Goal: Information Seeking & Learning: Learn about a topic

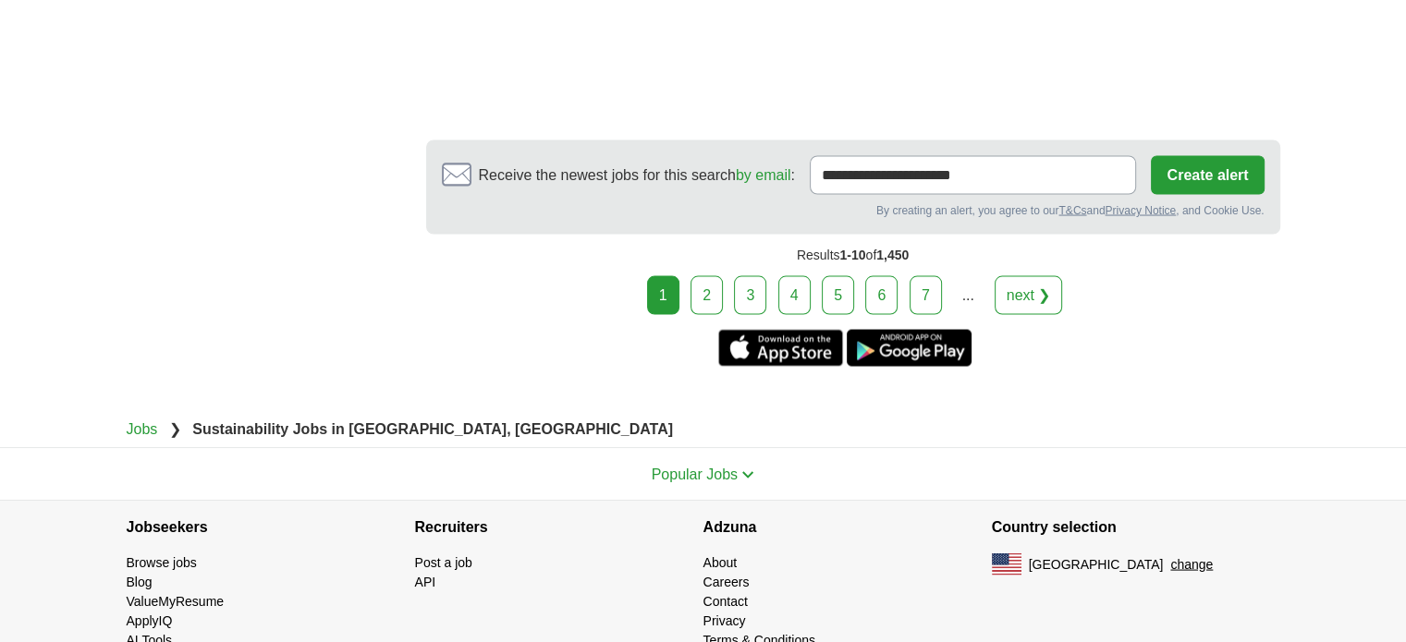
scroll to position [3544, 0]
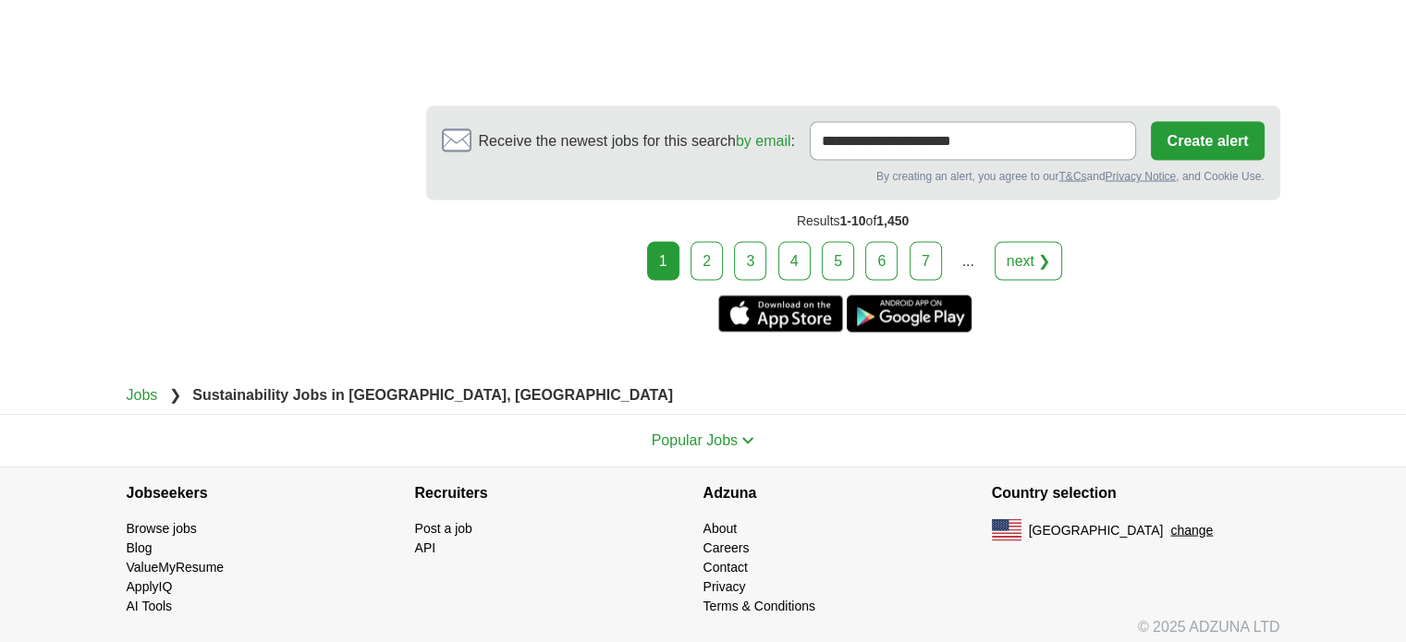
click at [1029, 260] on link "next ❯" at bounding box center [1028, 261] width 68 height 39
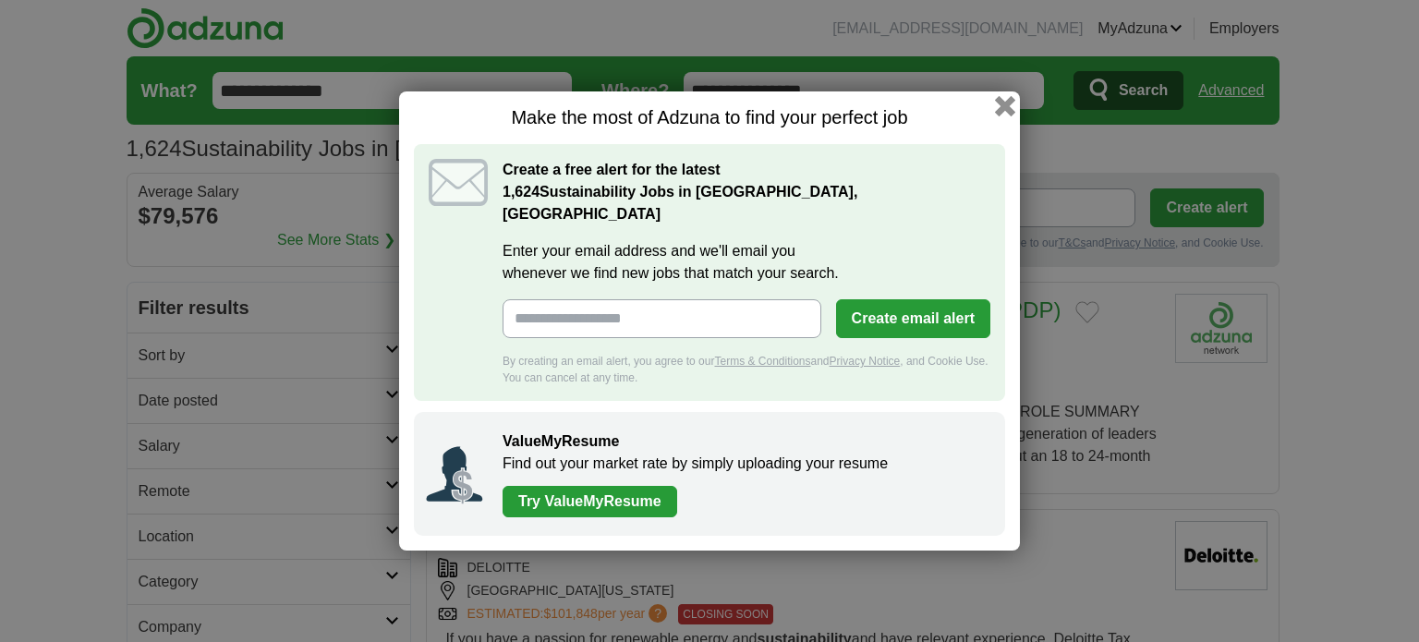
click at [1006, 116] on button "button" at bounding box center [1005, 106] width 20 height 20
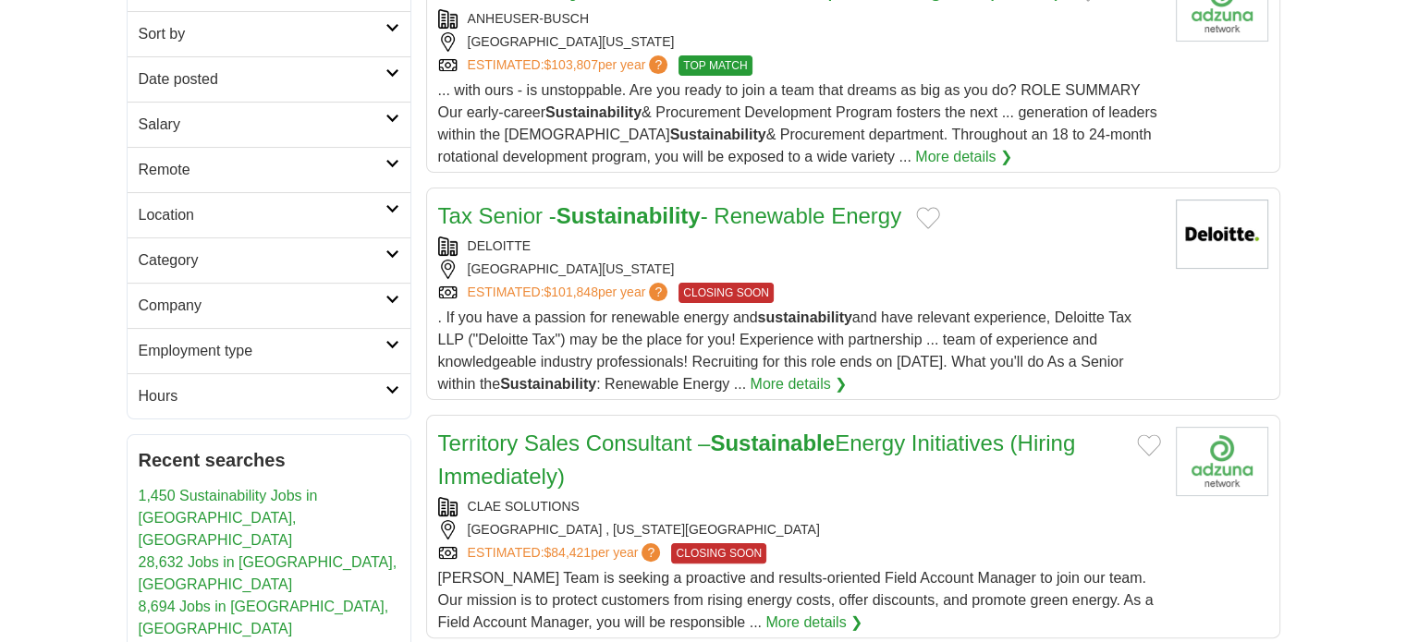
scroll to position [66, 0]
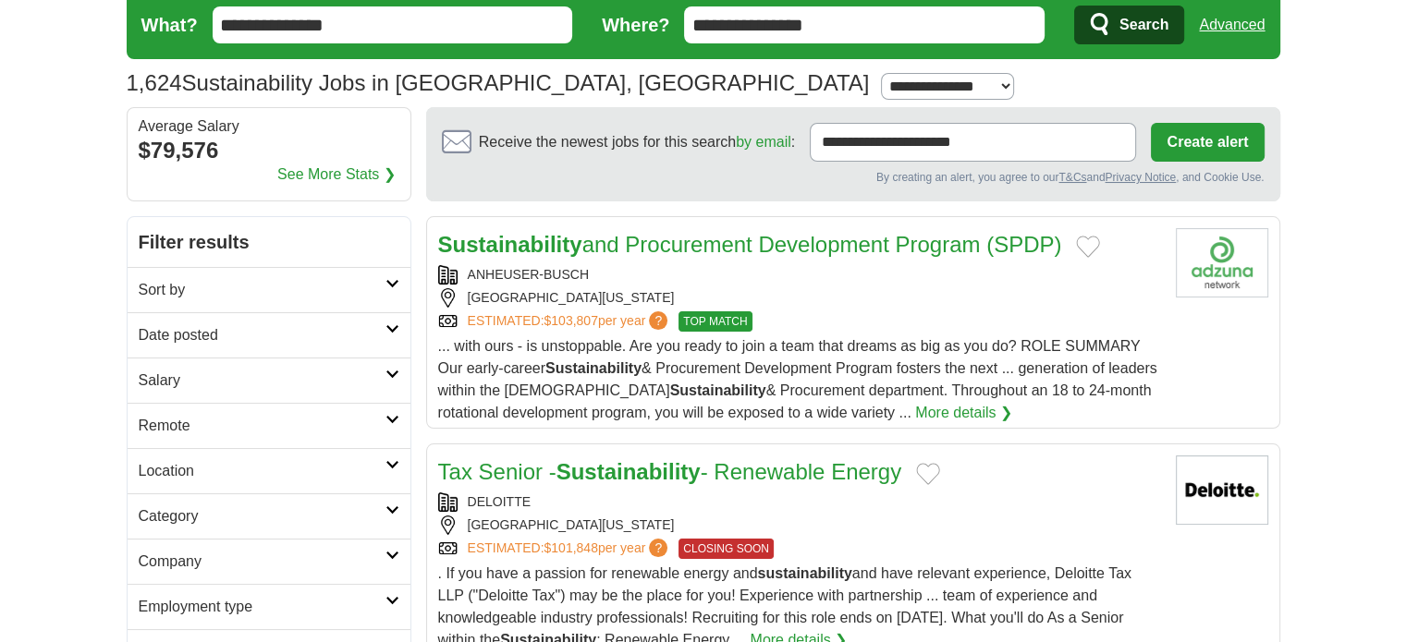
click at [717, 243] on link "Sustainability and Procurement Development Program (SPDP)" at bounding box center [750, 244] width 624 height 25
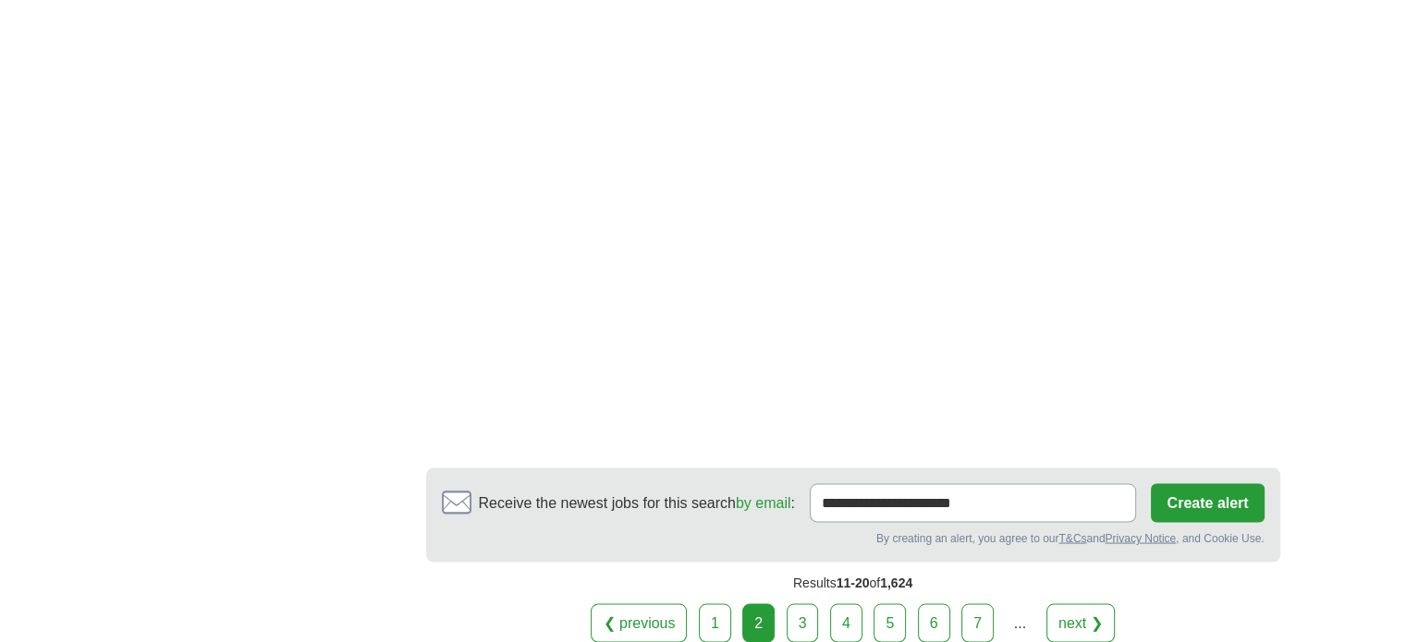
scroll to position [3297, 0]
click at [1090, 615] on link "next ❯" at bounding box center [1080, 621] width 68 height 39
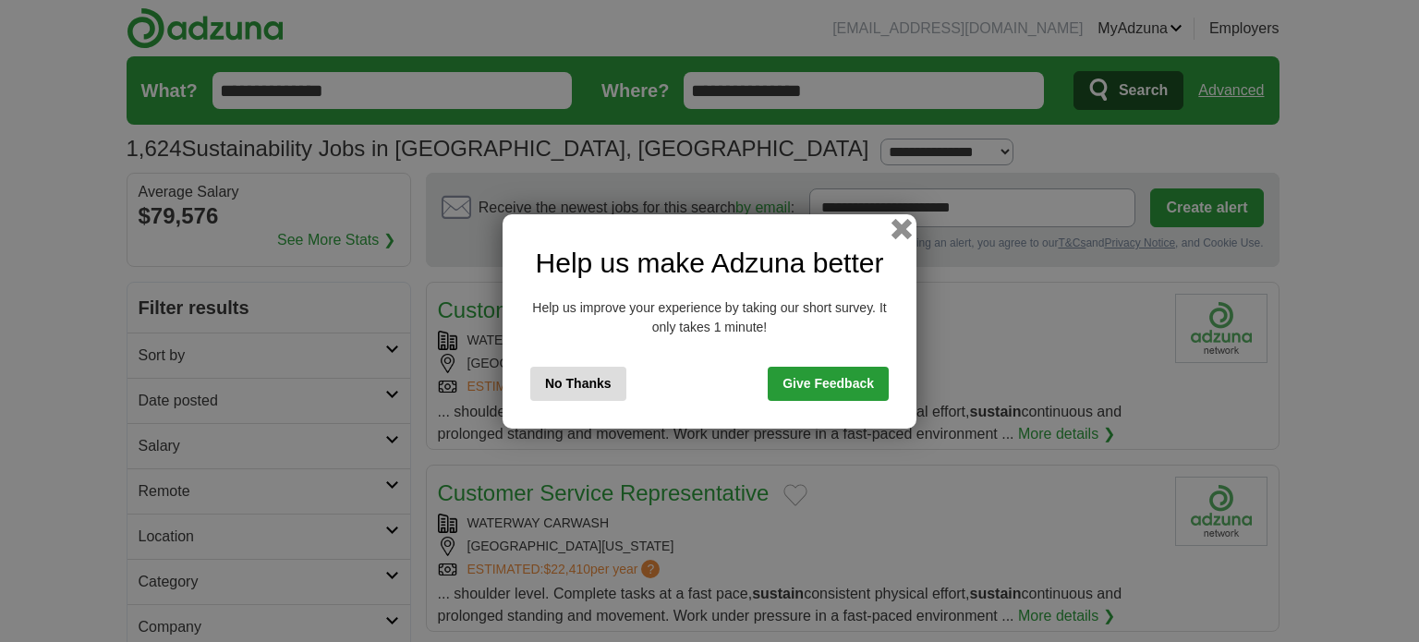
click at [895, 234] on button "button" at bounding box center [902, 228] width 20 height 20
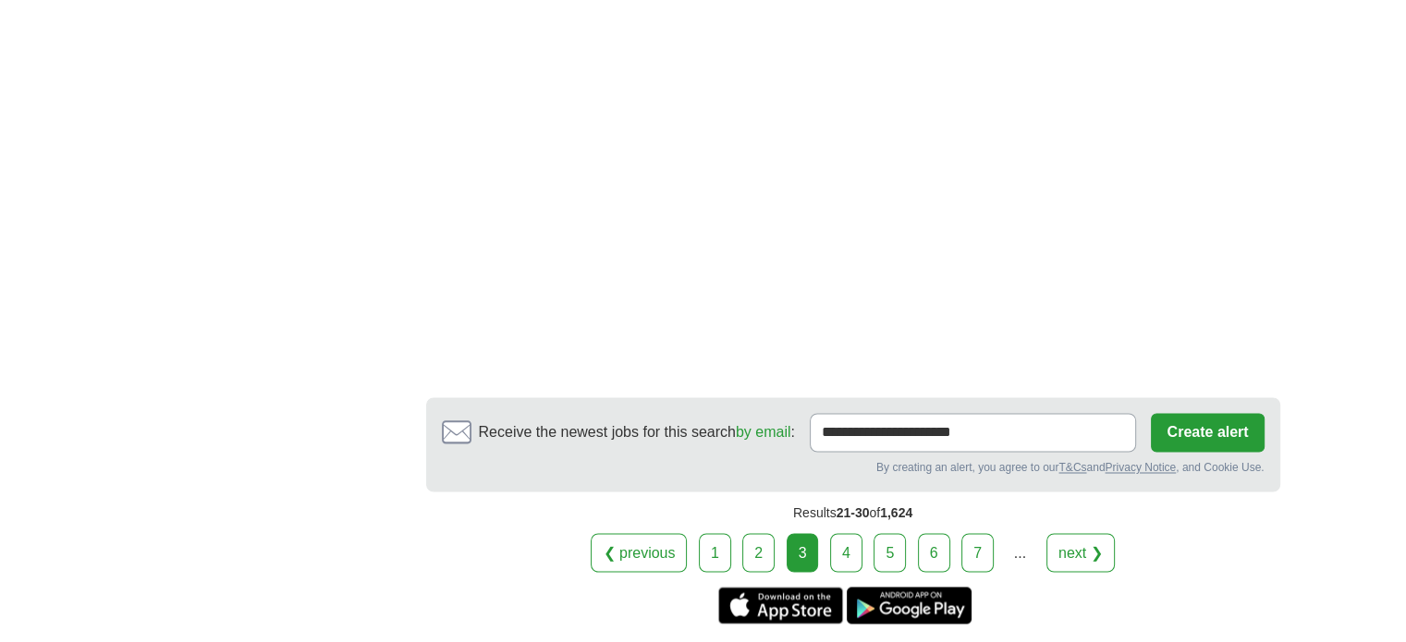
scroll to position [3019, 0]
